Goal: Task Accomplishment & Management: Manage account settings

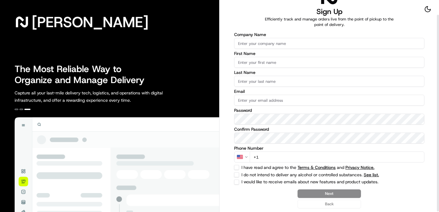
scroll to position [16, 0]
click at [351, 204] on div "Next Back" at bounding box center [329, 199] width 190 height 19
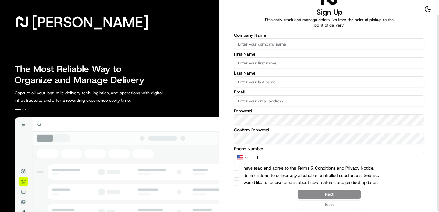
scroll to position [0, 0]
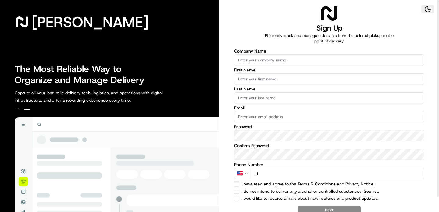
click at [427, 9] on button at bounding box center [428, 9] width 13 height 9
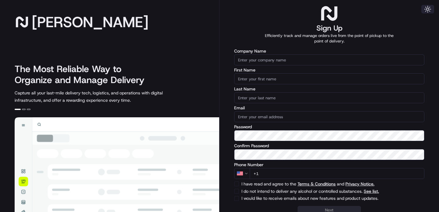
click at [427, 9] on button at bounding box center [428, 9] width 13 height 9
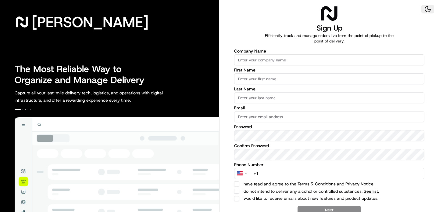
click at [427, 9] on button at bounding box center [428, 9] width 13 height 9
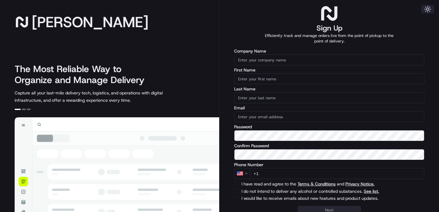
click at [427, 9] on button at bounding box center [428, 9] width 13 height 9
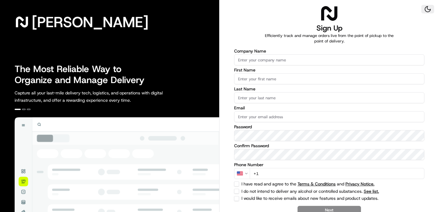
click at [427, 9] on button at bounding box center [428, 9] width 13 height 9
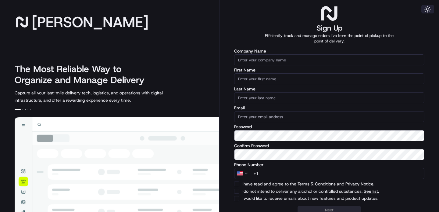
click at [427, 9] on button at bounding box center [428, 9] width 13 height 9
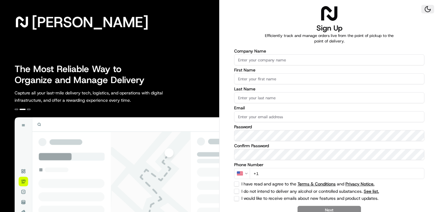
click at [427, 9] on button at bounding box center [428, 9] width 13 height 9
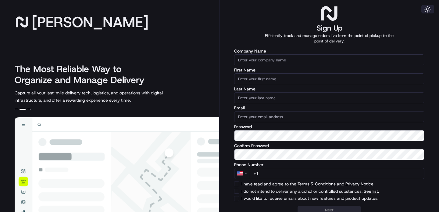
click at [427, 9] on button at bounding box center [428, 9] width 13 height 9
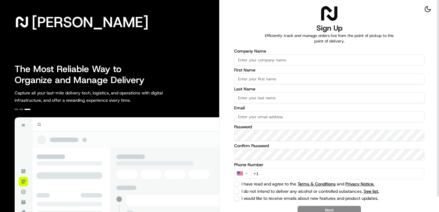
click at [326, 40] on p "Efficiently track and manage orders live from the point of pickup to the point …" at bounding box center [329, 38] width 137 height 11
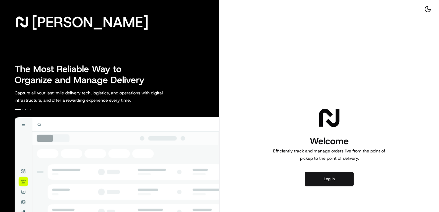
click at [324, 178] on button "Log in" at bounding box center [329, 178] width 49 height 15
